Goal: Task Accomplishment & Management: Manage account settings

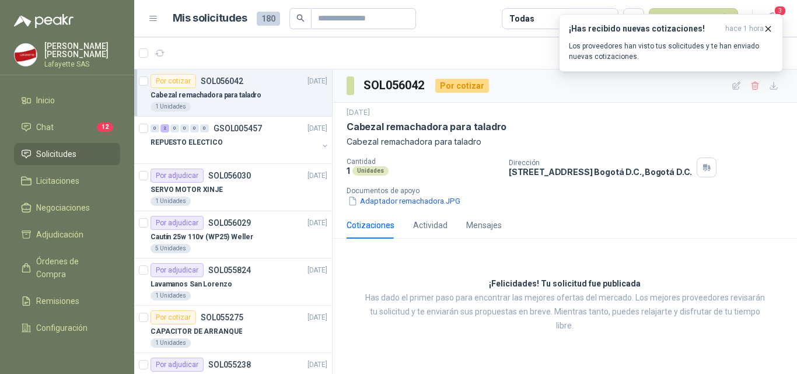
click at [642, 131] on div "Cabezal remachadora para taladro" at bounding box center [564, 127] width 436 height 12
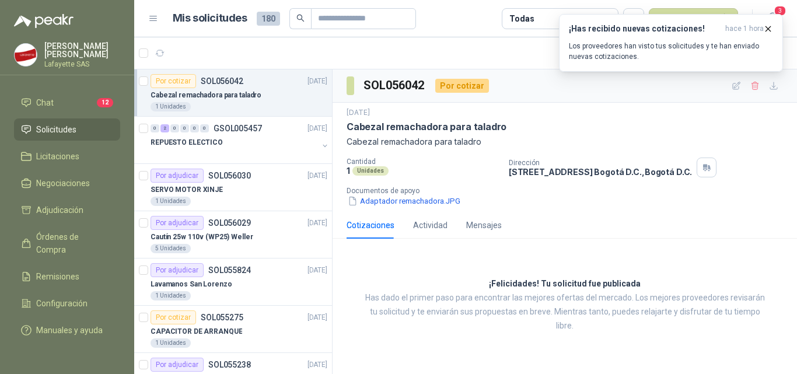
scroll to position [37, 0]
click at [36, 297] on span "Configuración" at bounding box center [61, 303] width 51 height 13
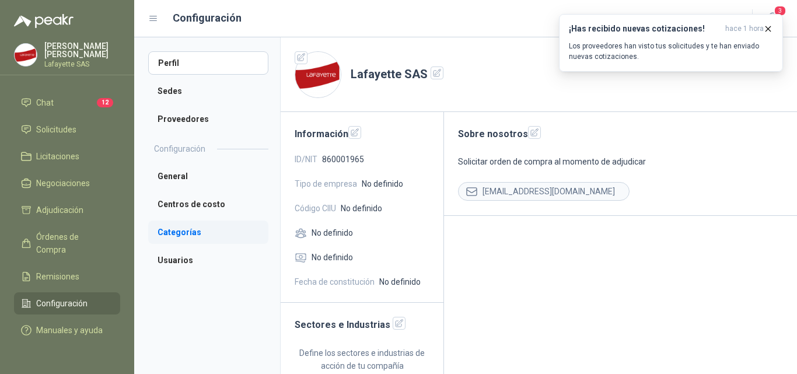
click at [170, 233] on li "Categorías" at bounding box center [208, 231] width 120 height 23
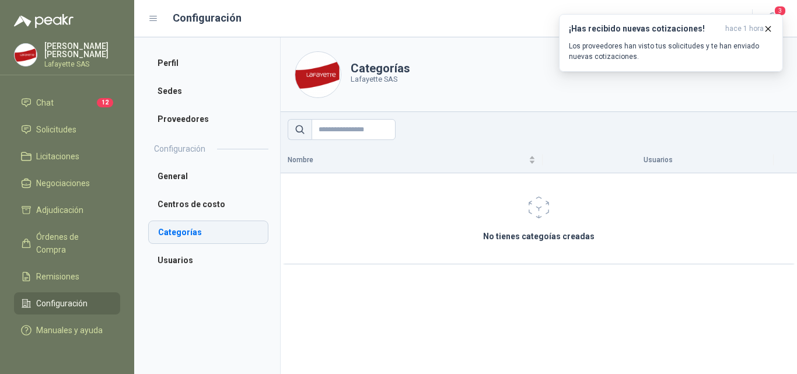
click at [176, 227] on li "Categorías" at bounding box center [208, 231] width 120 height 23
click at [769, 28] on icon "button" at bounding box center [768, 29] width 10 height 10
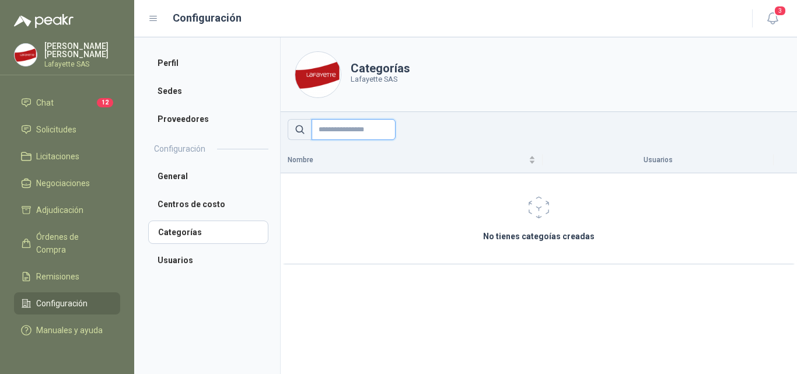
click at [353, 128] on input "text" at bounding box center [353, 129] width 84 height 21
click at [180, 65] on li "Perfil" at bounding box center [208, 62] width 120 height 23
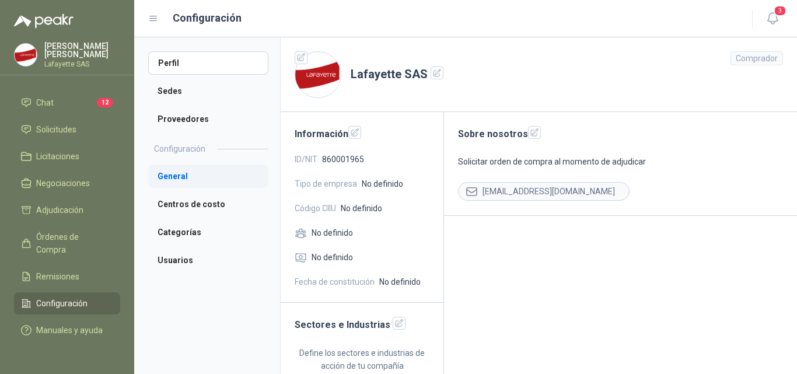
click at [166, 176] on li "General" at bounding box center [208, 175] width 120 height 23
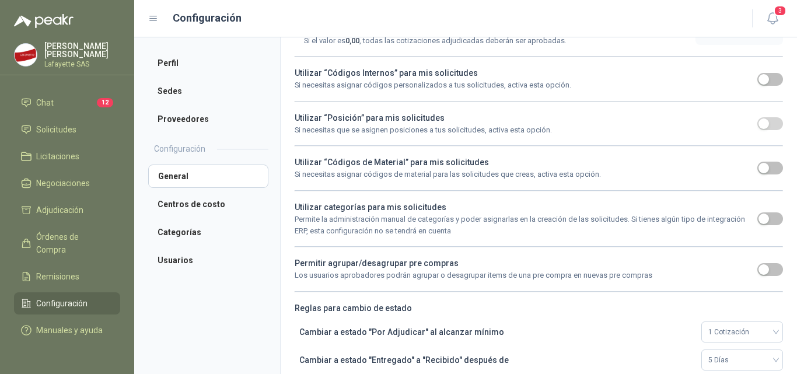
scroll to position [349, 0]
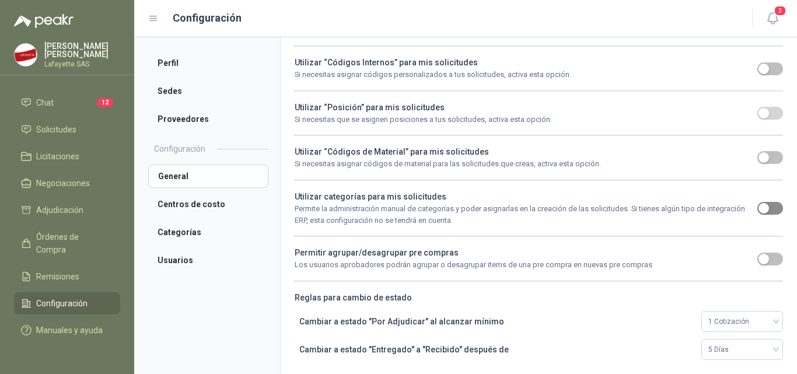
click at [765, 209] on span "button" at bounding box center [770, 208] width 26 height 13
click at [167, 236] on li "Categorías" at bounding box center [208, 231] width 120 height 23
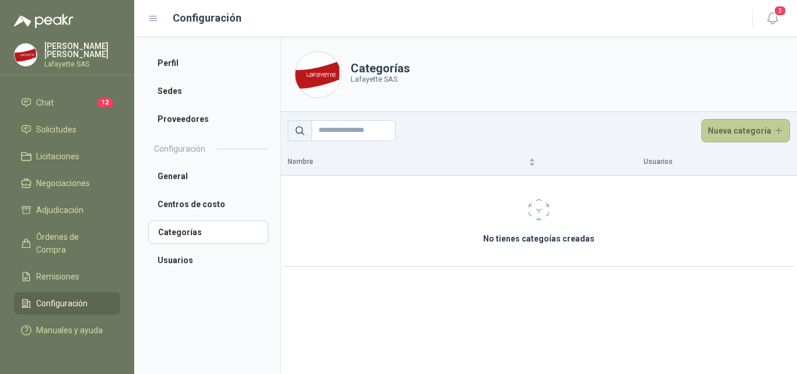
click at [732, 129] on button "Nueva categoría" at bounding box center [745, 130] width 89 height 23
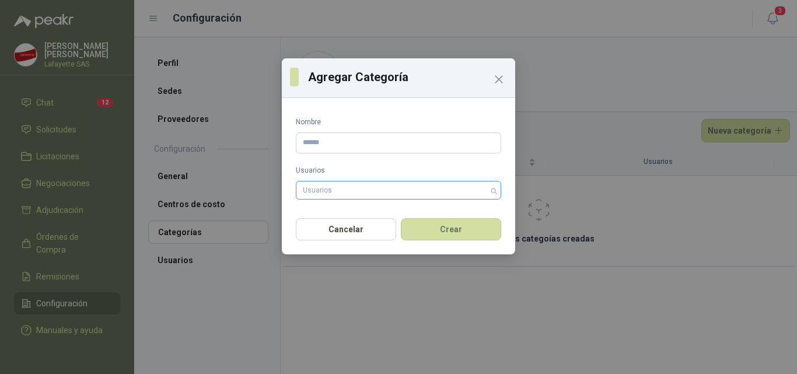
click at [496, 192] on div "Usuarios" at bounding box center [398, 190] width 205 height 19
click at [356, 144] on input "Nombre" at bounding box center [398, 142] width 205 height 21
click at [499, 79] on icon "Close" at bounding box center [498, 79] width 7 height 7
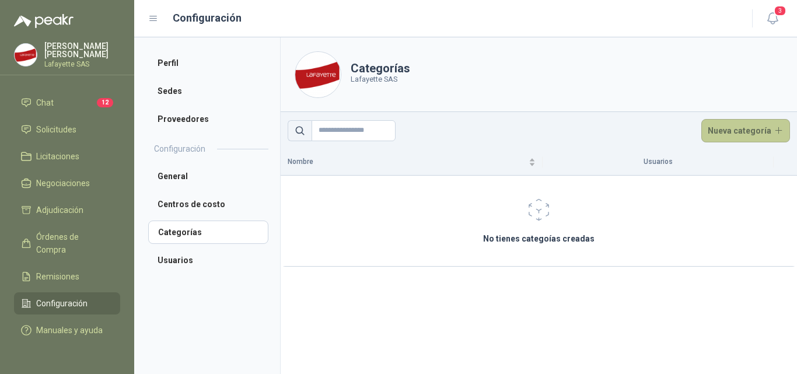
click at [769, 130] on button "Nueva categoría" at bounding box center [745, 130] width 89 height 23
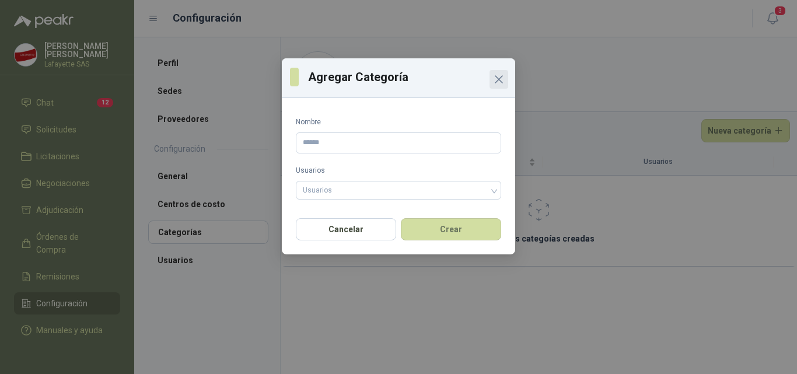
click at [502, 80] on icon "Close" at bounding box center [499, 79] width 14 height 14
